Goal: Task Accomplishment & Management: Manage account settings

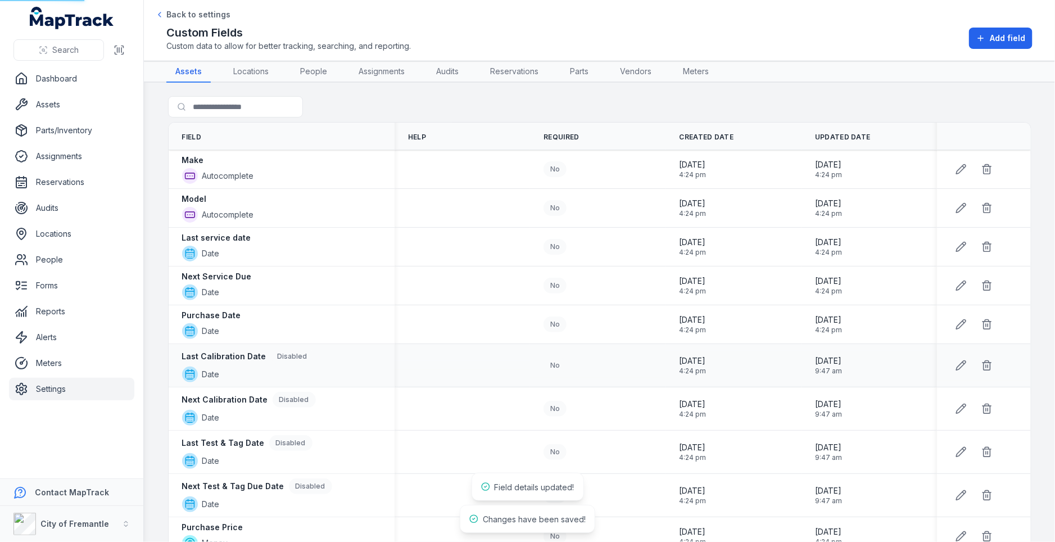
scroll to position [184, 0]
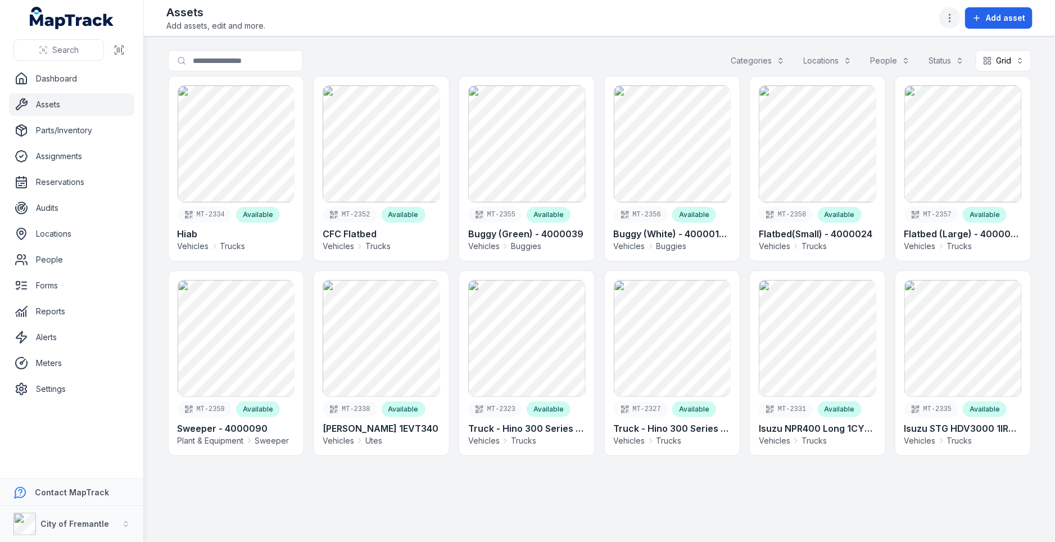
click at [955, 12] on icon "button" at bounding box center [949, 17] width 11 height 11
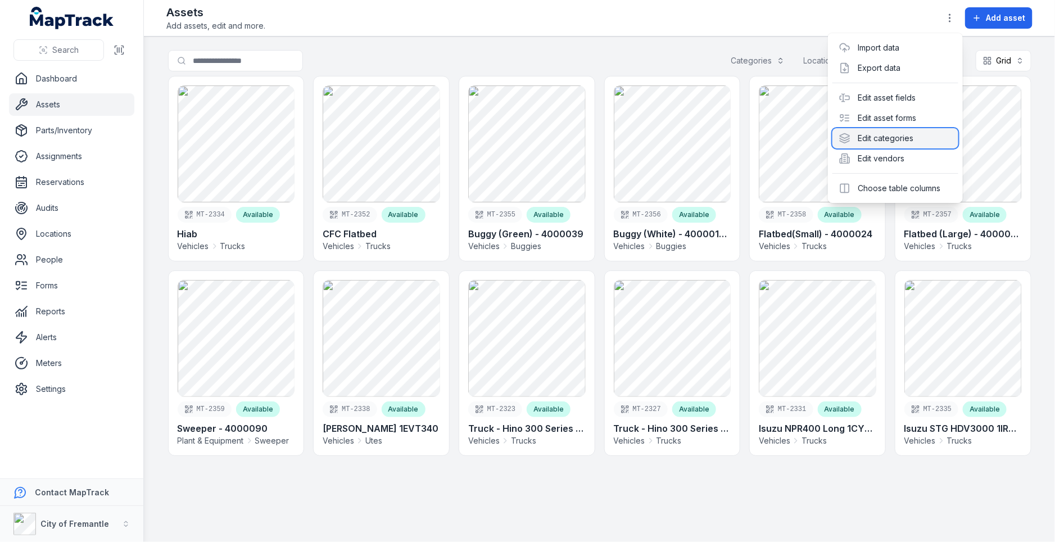
click at [886, 142] on div "Edit categories" at bounding box center [895, 138] width 126 height 20
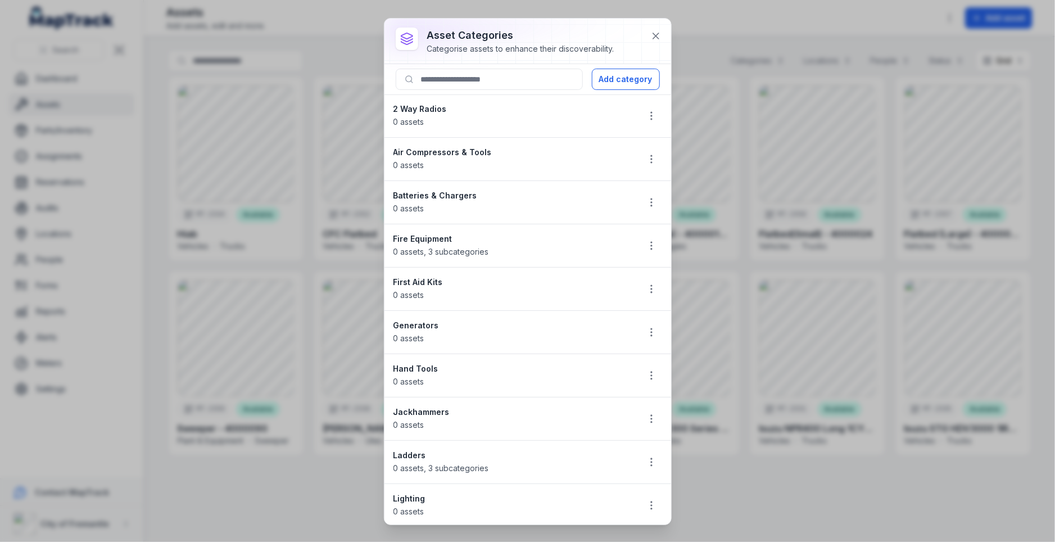
scroll to position [512, 0]
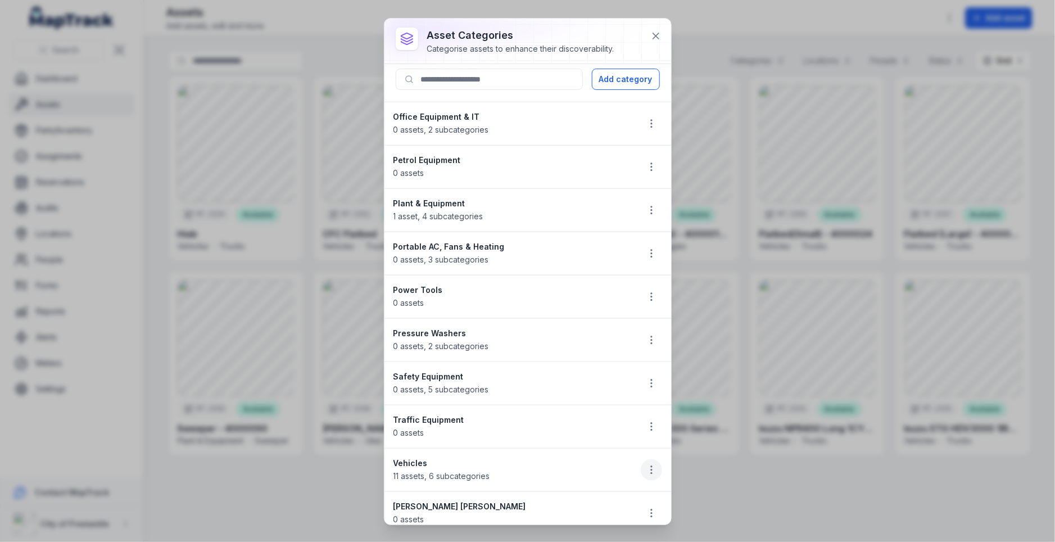
click at [656, 459] on button "button" at bounding box center [651, 469] width 21 height 21
click at [591, 390] on div "Edit" at bounding box center [595, 381] width 126 height 20
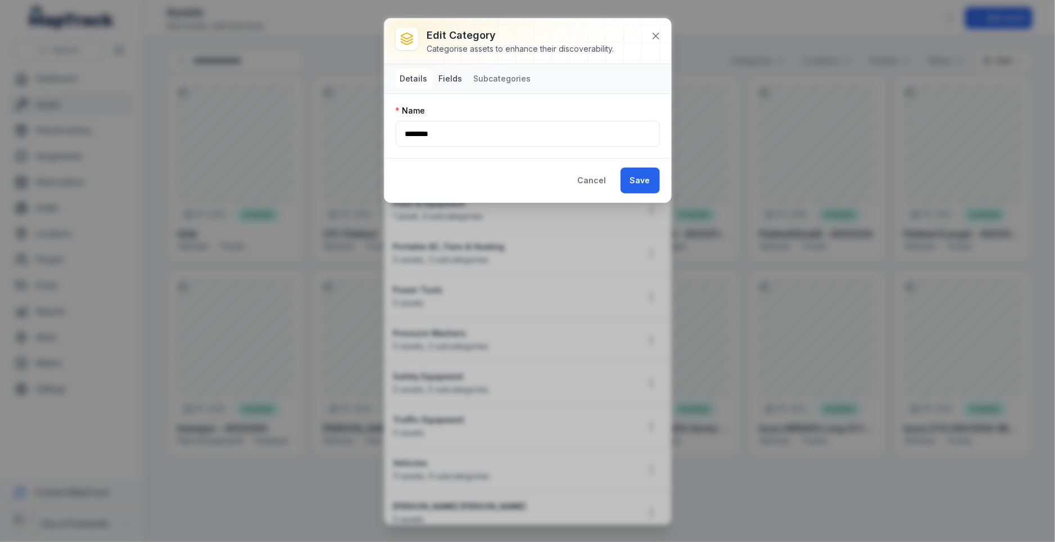
click at [455, 75] on button "Fields" at bounding box center [451, 79] width 33 height 20
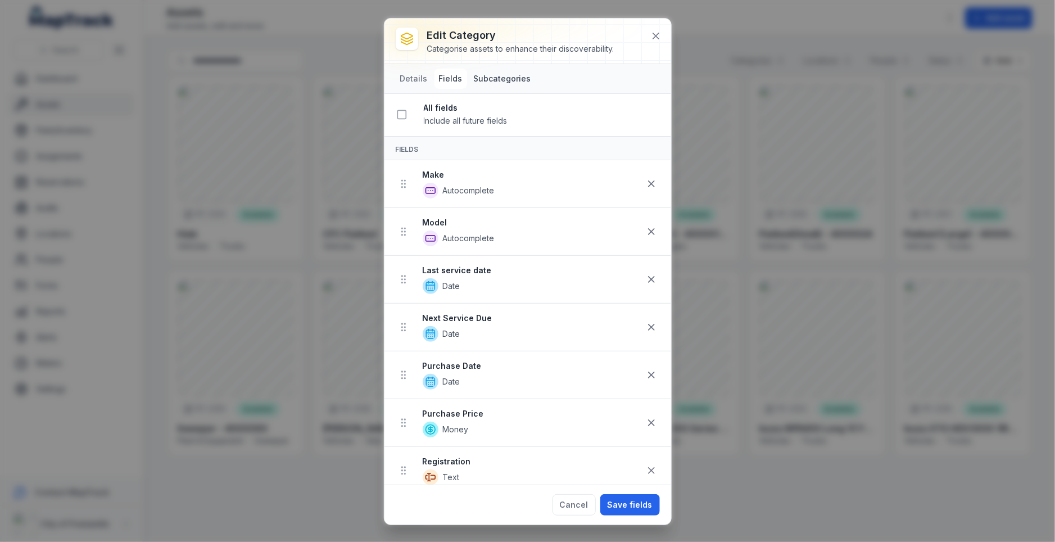
click at [481, 75] on button "Subcategories" at bounding box center [502, 79] width 66 height 20
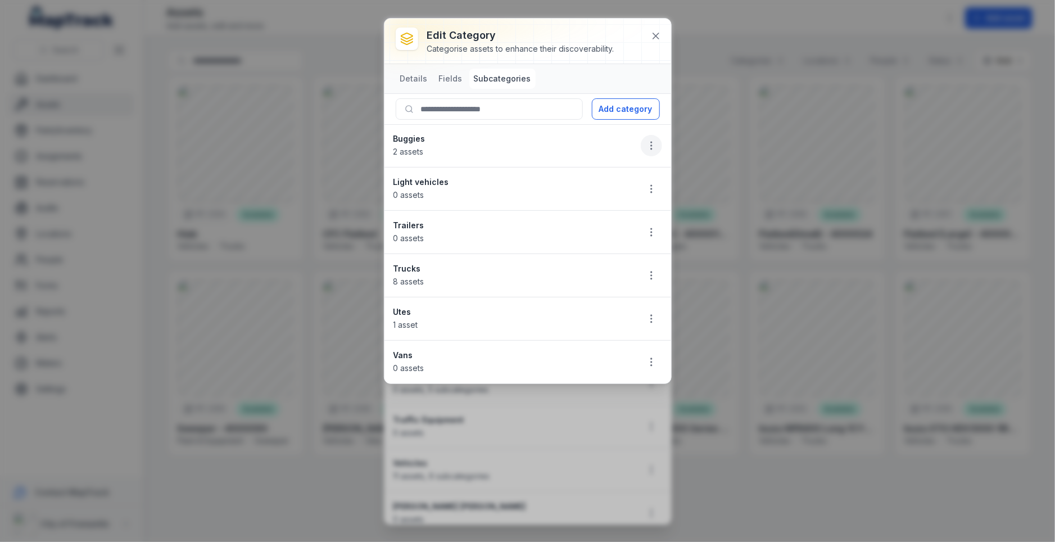
click at [652, 148] on circle "button" at bounding box center [651, 148] width 1 height 1
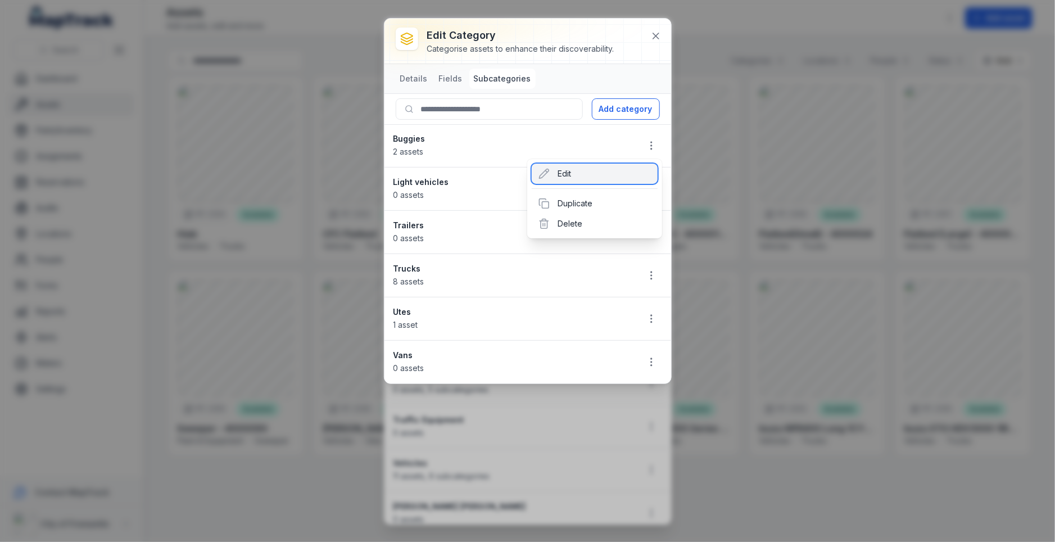
click at [601, 174] on div "Edit" at bounding box center [595, 174] width 126 height 20
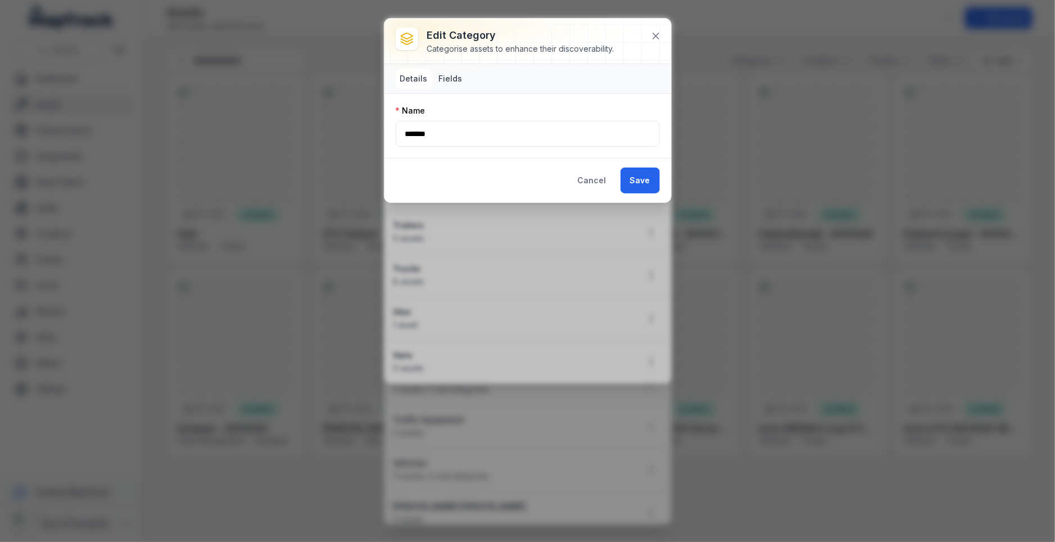
click at [440, 82] on button "Fields" at bounding box center [451, 79] width 33 height 20
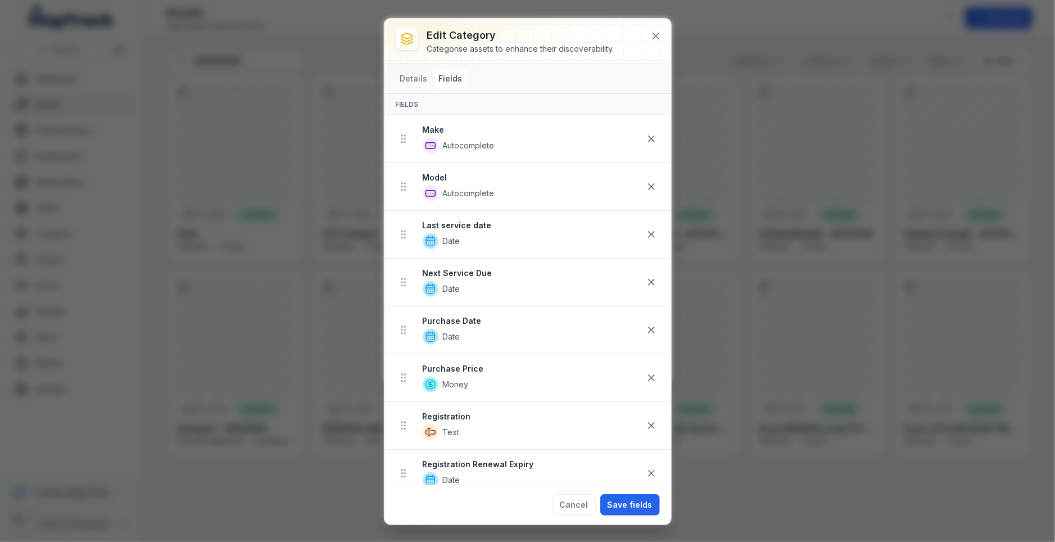
scroll to position [1, 0]
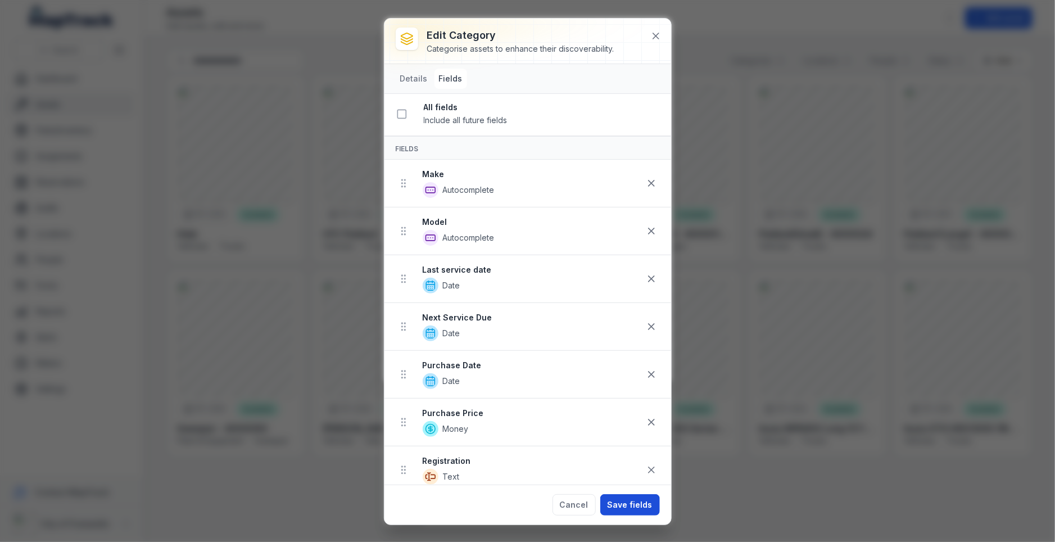
click at [626, 504] on button "Save fields" at bounding box center [630, 504] width 60 height 21
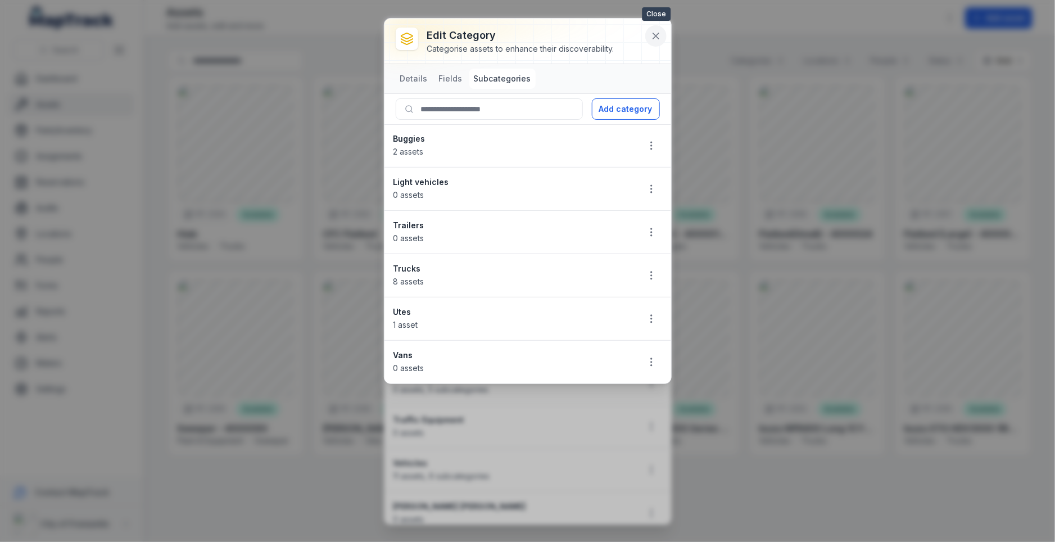
click at [653, 42] on button at bounding box center [655, 35] width 21 height 21
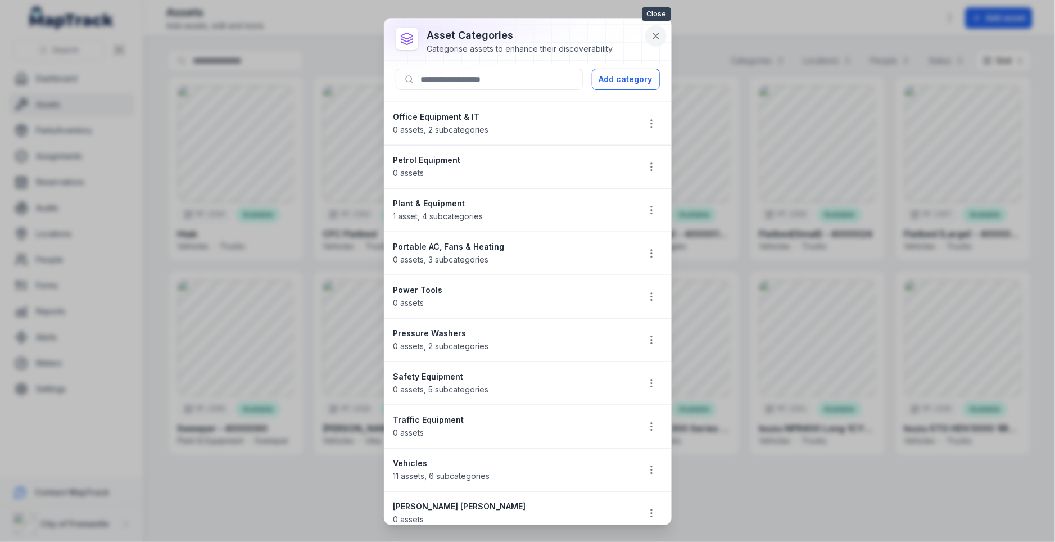
click at [653, 42] on button at bounding box center [655, 35] width 21 height 21
